Goal: Transaction & Acquisition: Purchase product/service

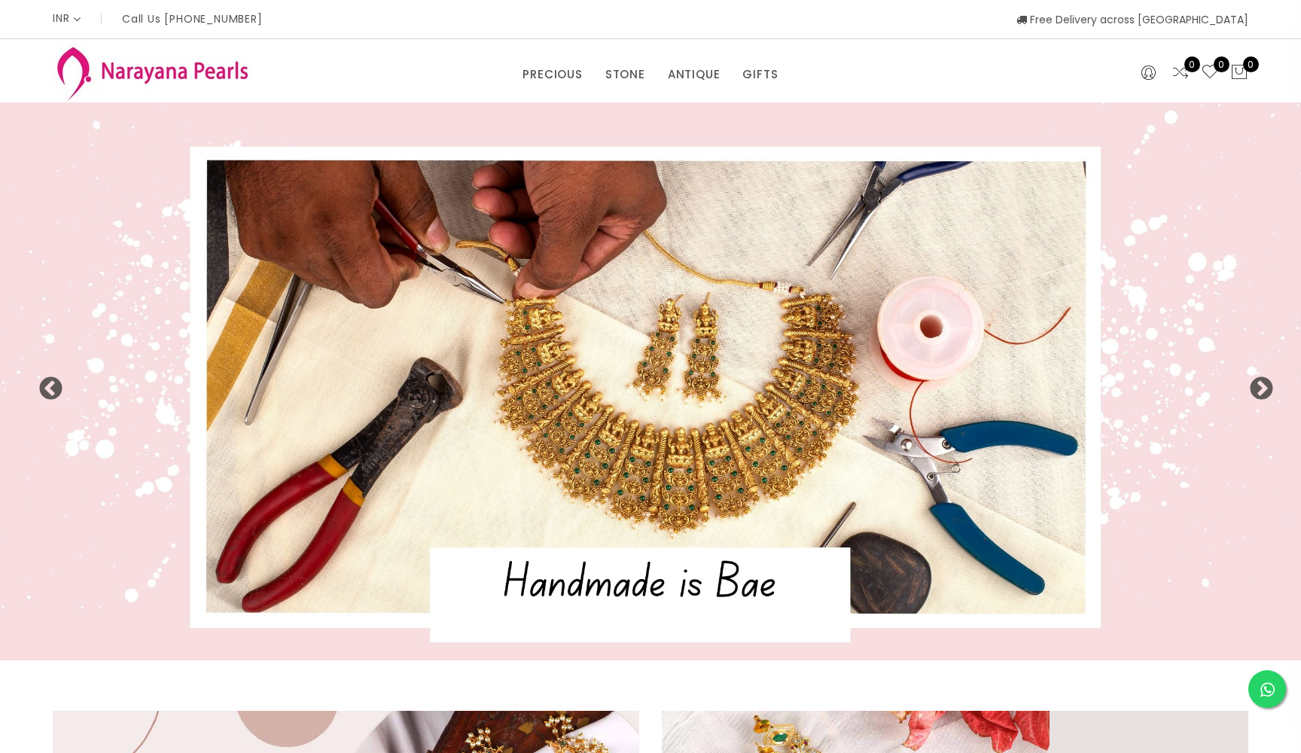
select select "INR"
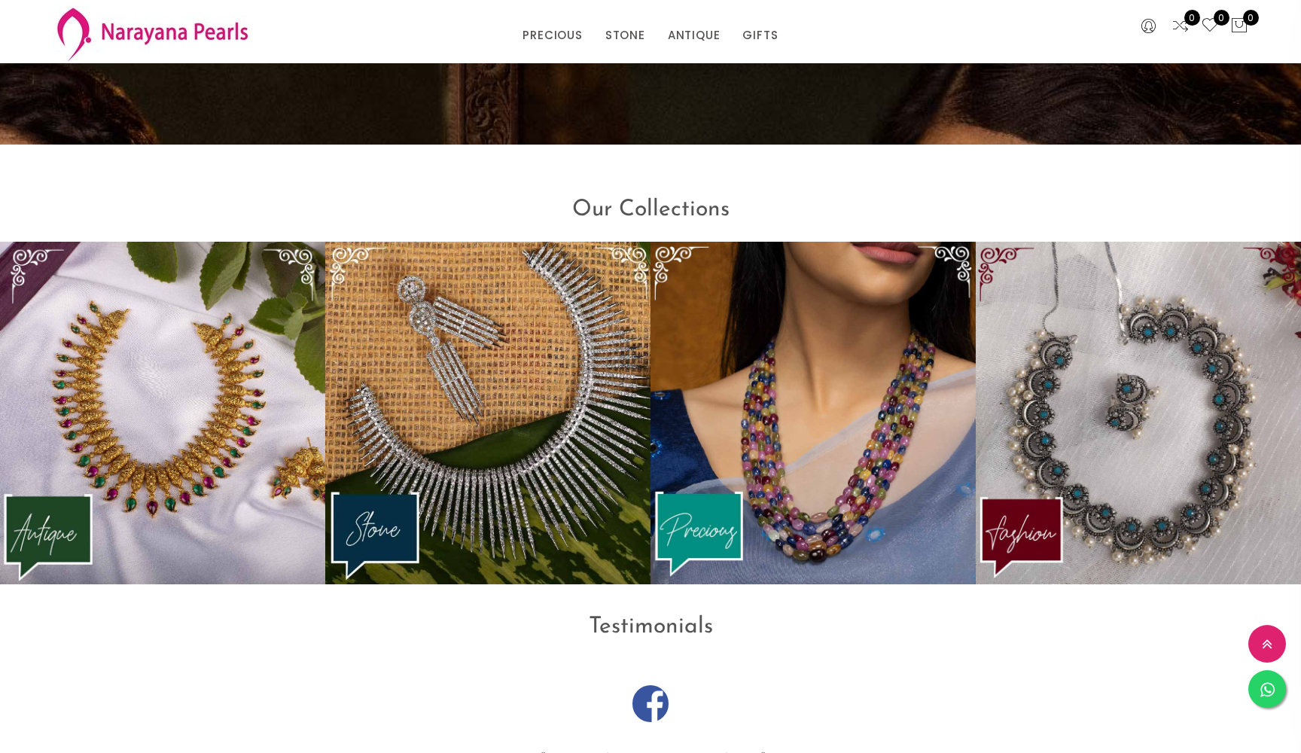
scroll to position [2007, 0]
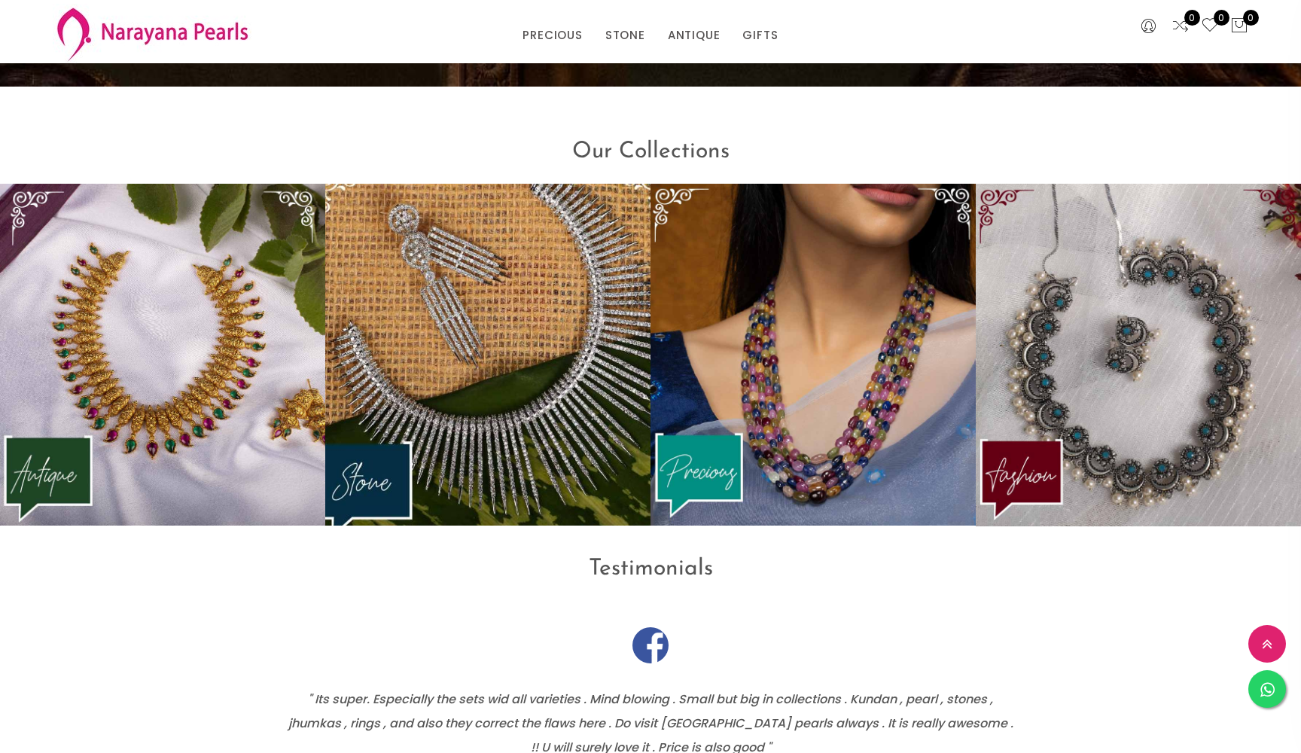
click at [483, 360] on img at bounding box center [488, 354] width 358 height 376
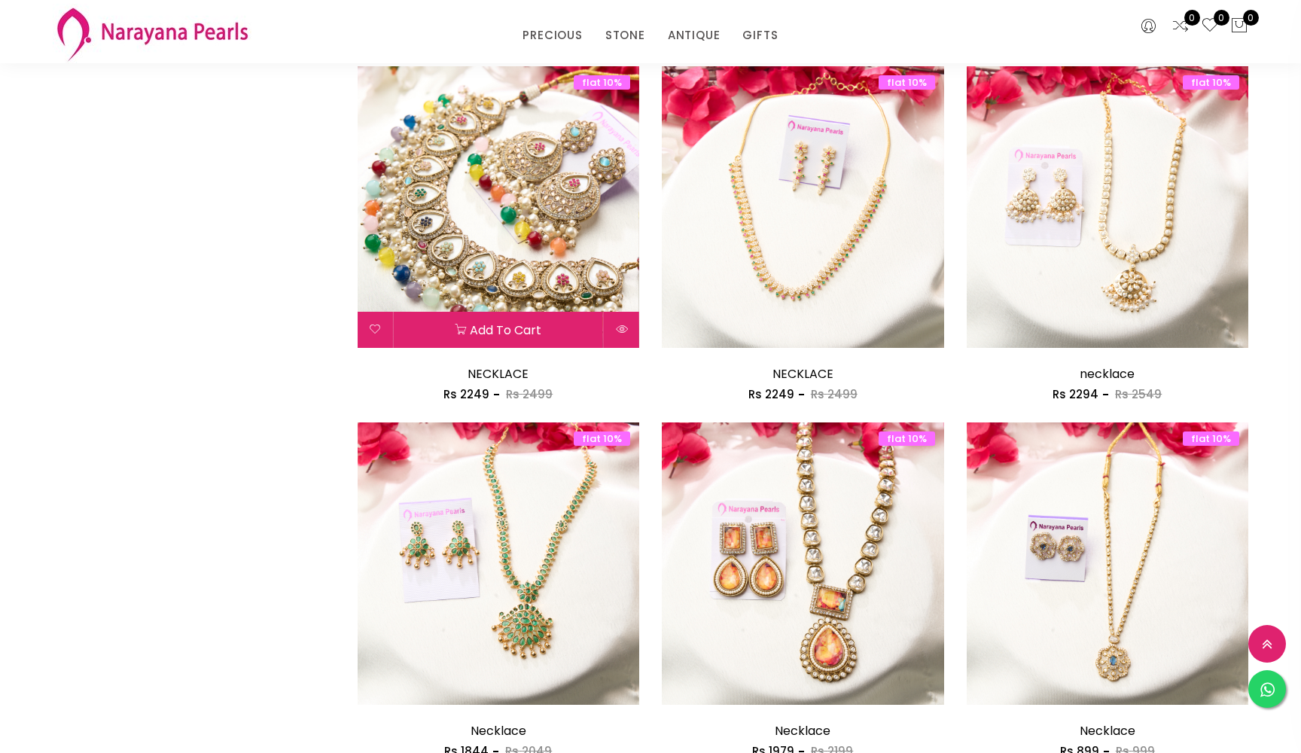
scroll to position [1244, 0]
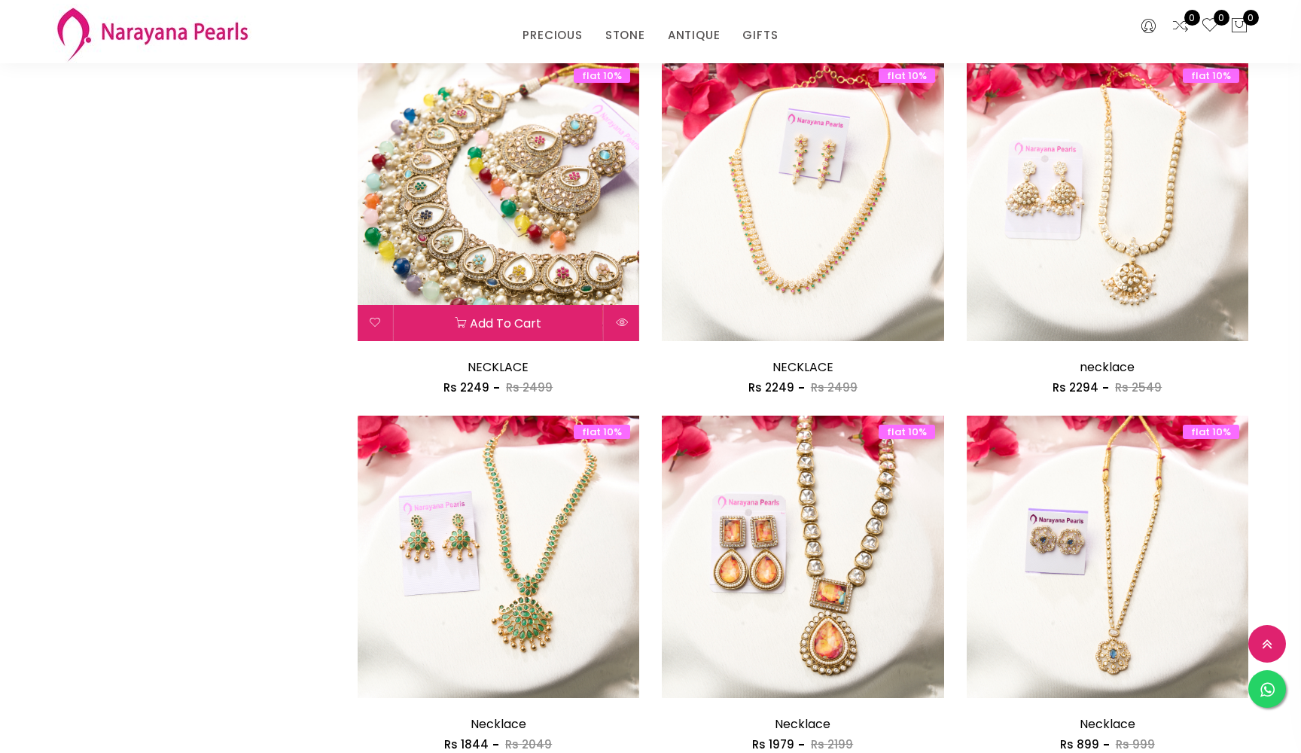
click at [489, 187] on img at bounding box center [499, 200] width 282 height 282
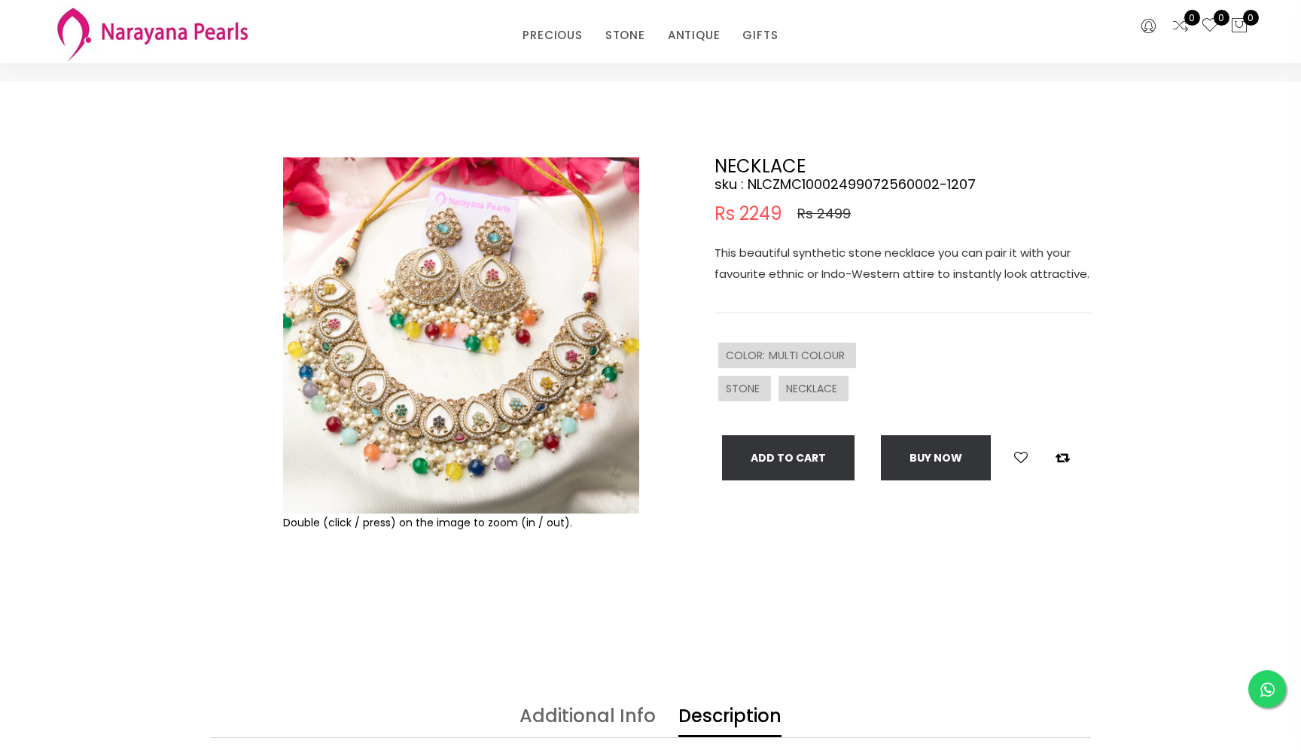
scroll to position [29, 0]
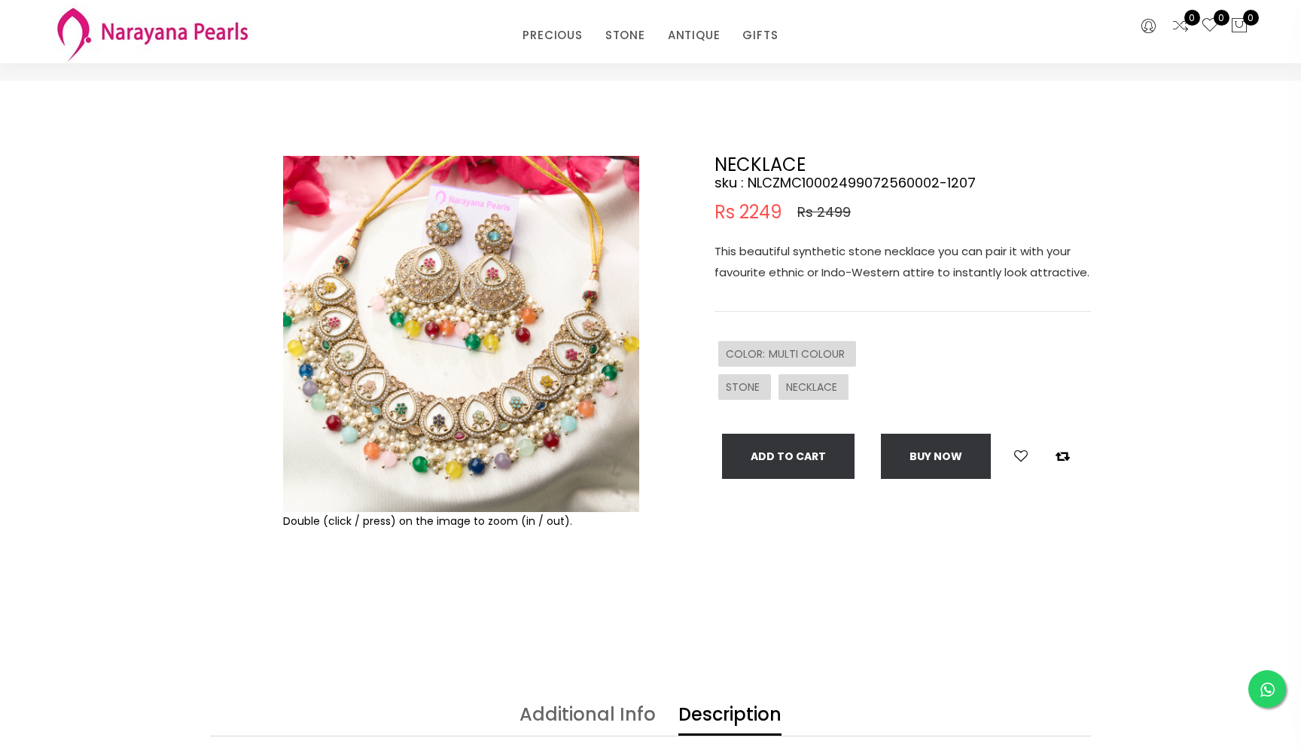
click at [522, 351] on img at bounding box center [461, 334] width 356 height 356
click at [438, 440] on img at bounding box center [461, 334] width 356 height 356
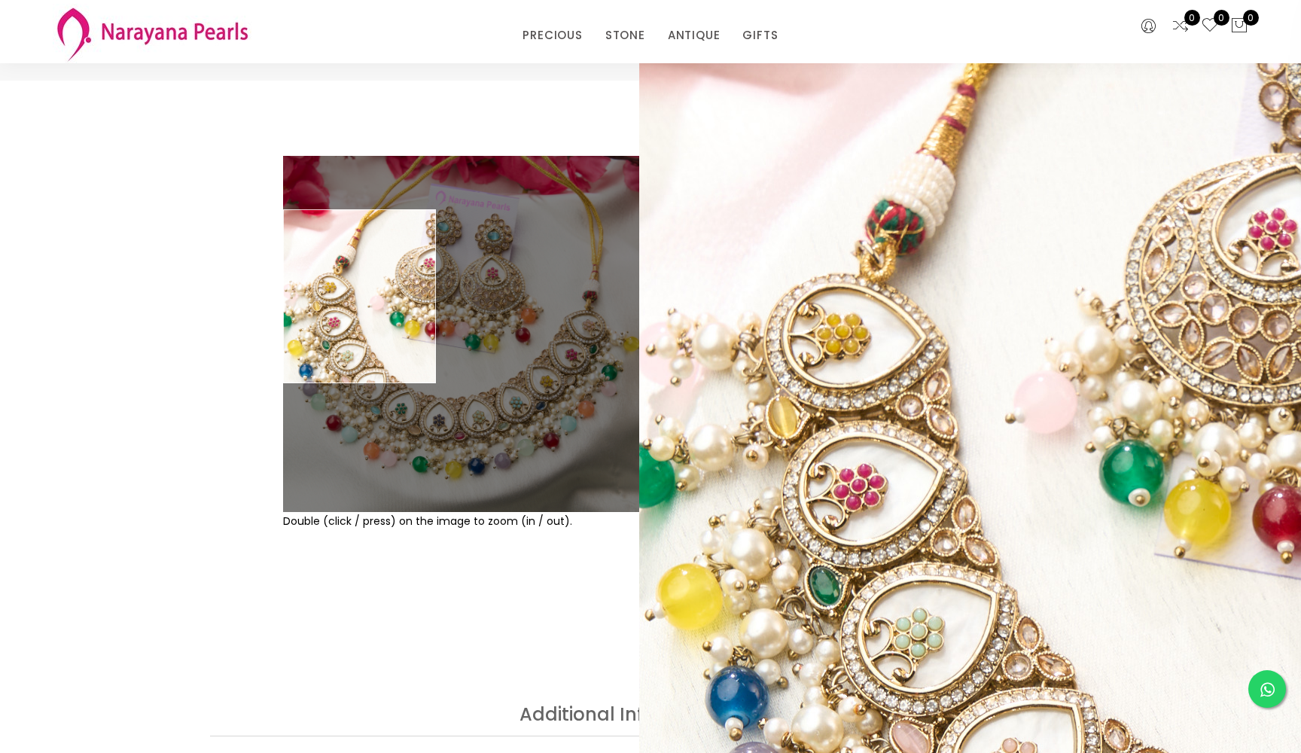
click at [101, 320] on div "Double (click / press) on the image to zoom (in / out). NECKLACE sku : NLCZMC10…" at bounding box center [650, 393] width 1301 height 625
click at [439, 552] on div "Double (click / press) on the image to zoom (in / out)." at bounding box center [461, 393] width 364 height 474
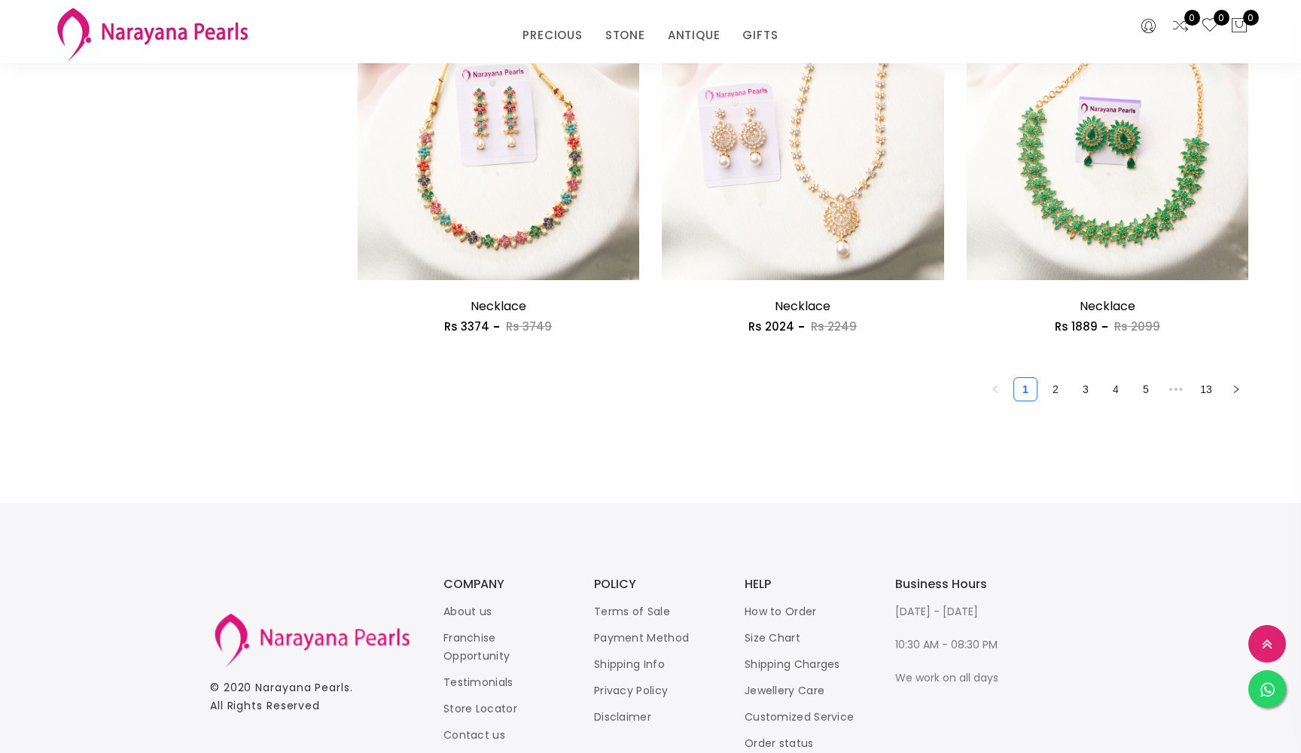
scroll to position [2351, 0]
